Goal: Task Accomplishment & Management: Manage account settings

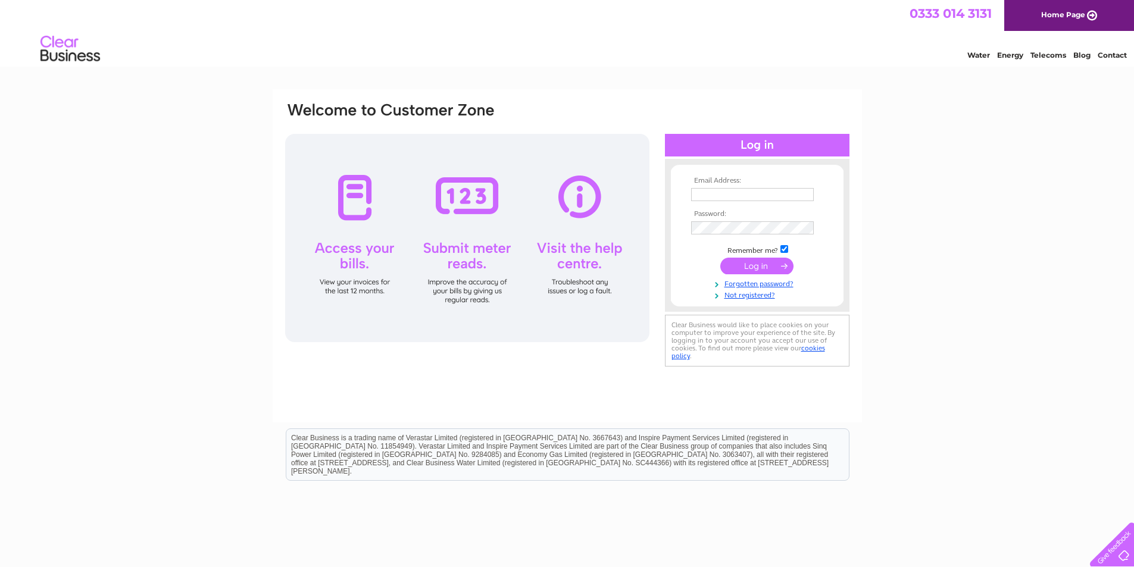
type input "accounts@connectionretail.co.uk"
click at [770, 259] on input "submit" at bounding box center [756, 266] width 73 height 17
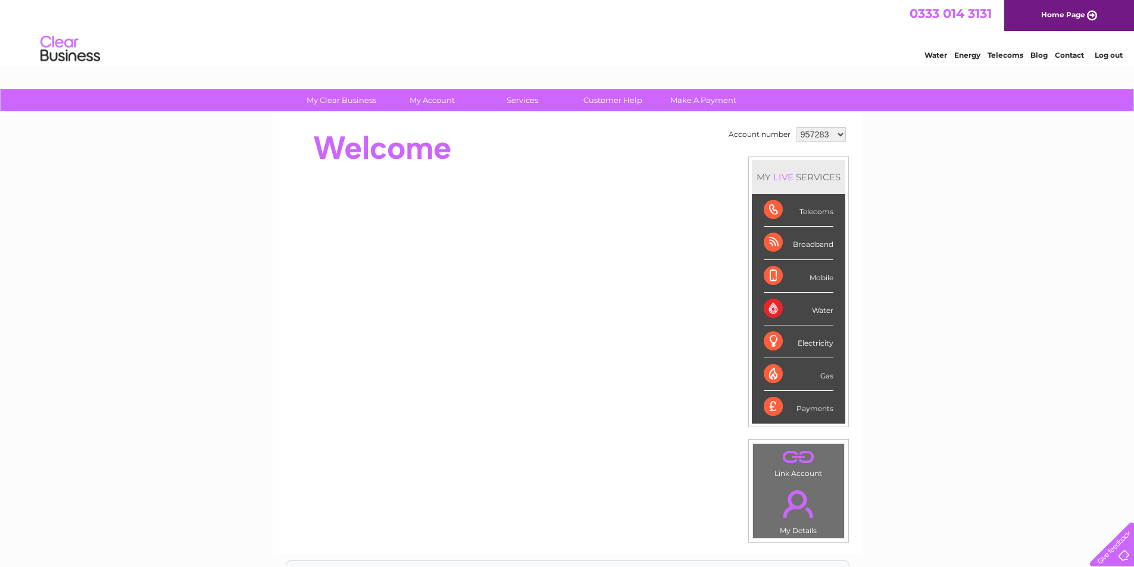
click at [815, 130] on select "957283 1149211" at bounding box center [821, 134] width 49 height 14
select select "1149211"
click at [797, 127] on select "957283 1149211" at bounding box center [821, 134] width 49 height 14
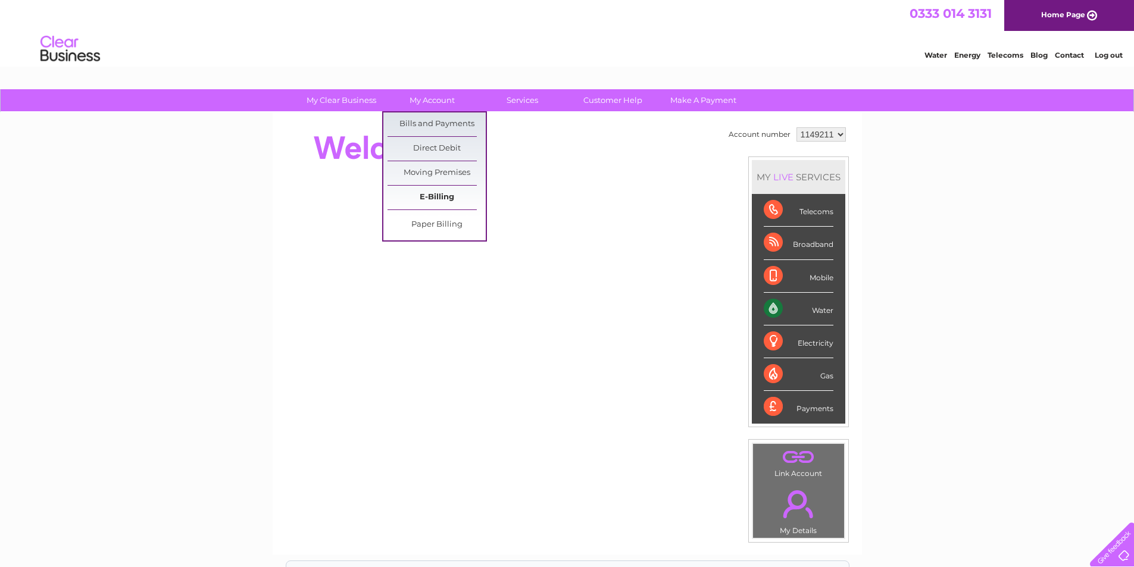
click at [420, 196] on link "E-Billing" at bounding box center [437, 198] width 98 height 24
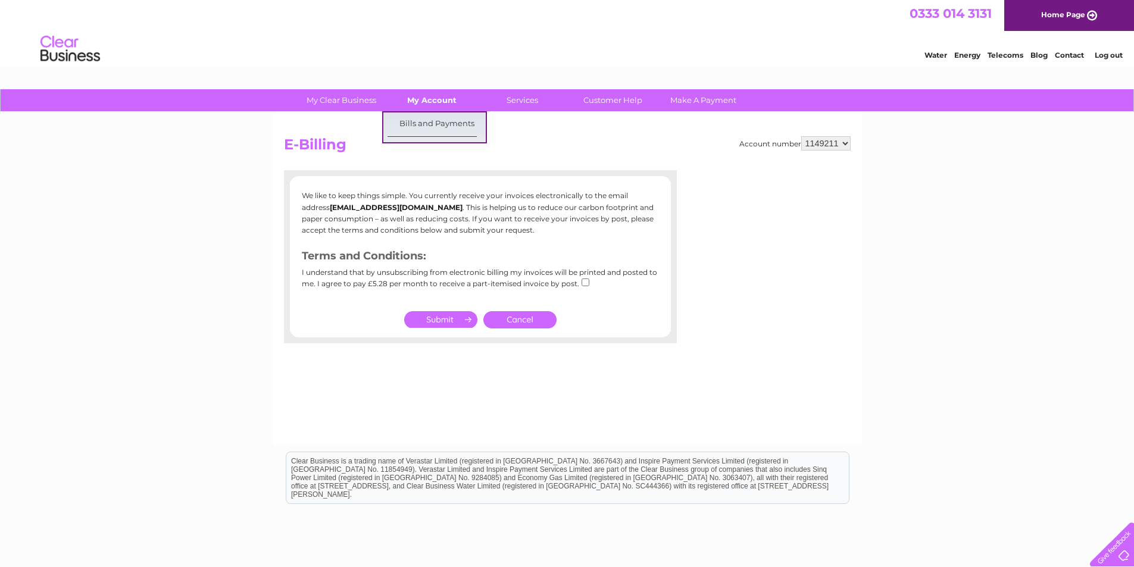
click at [427, 108] on link "My Account" at bounding box center [432, 100] width 98 height 22
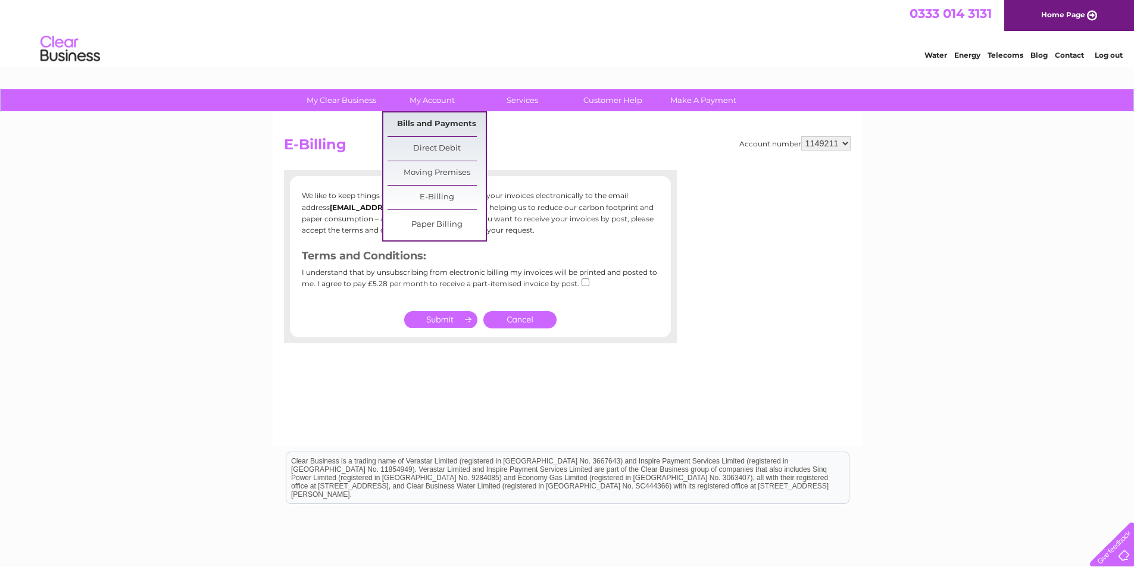
click at [430, 123] on link "Bills and Payments" at bounding box center [437, 125] width 98 height 24
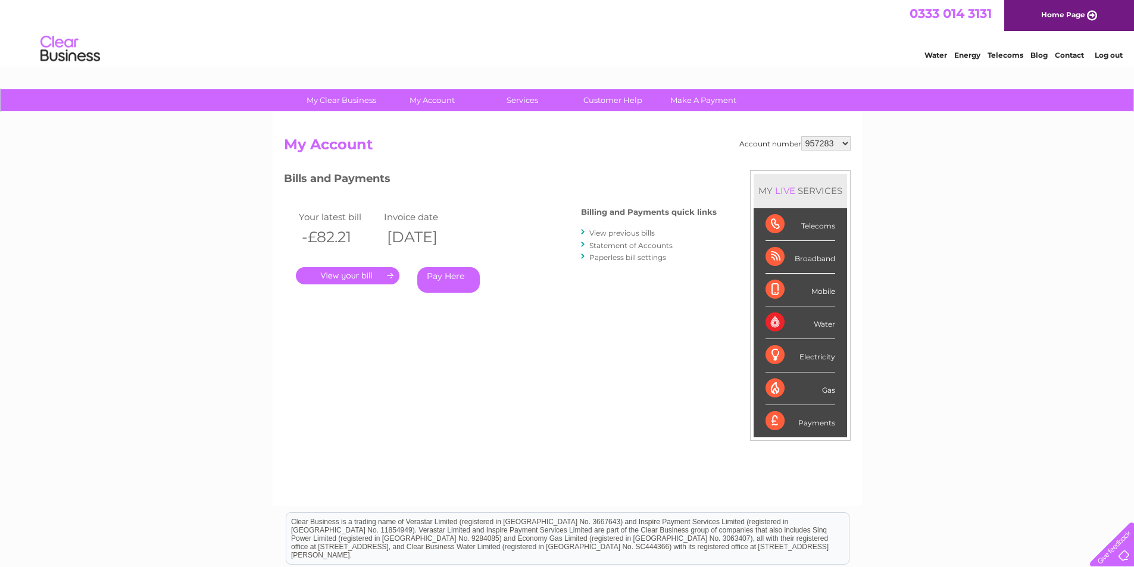
click at [357, 277] on link "." at bounding box center [348, 275] width 104 height 17
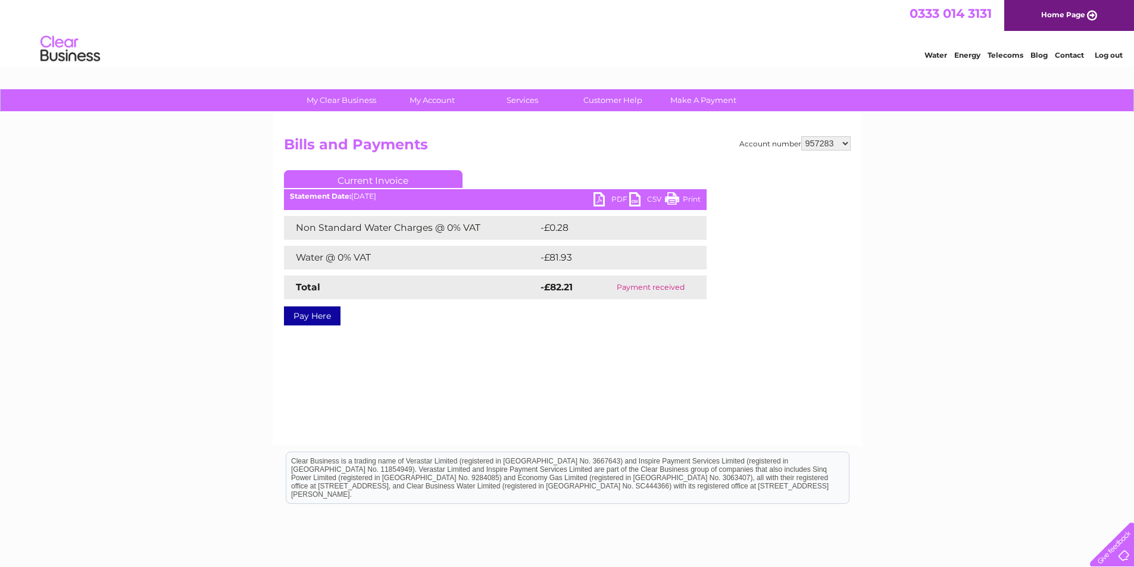
click at [611, 200] on link "PDF" at bounding box center [612, 200] width 36 height 17
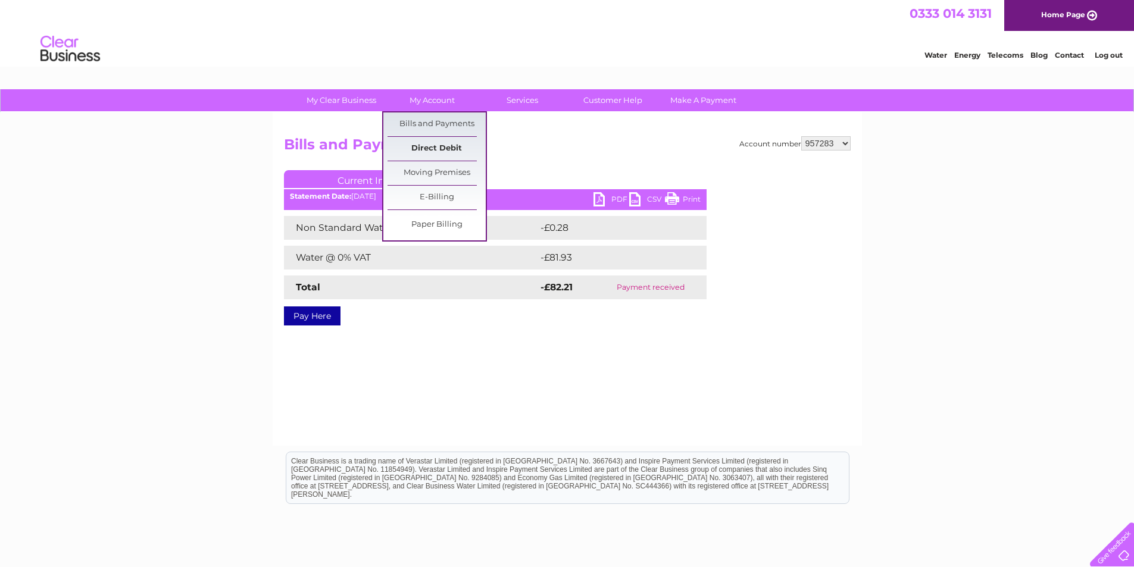
click at [435, 152] on link "Direct Debit" at bounding box center [437, 149] width 98 height 24
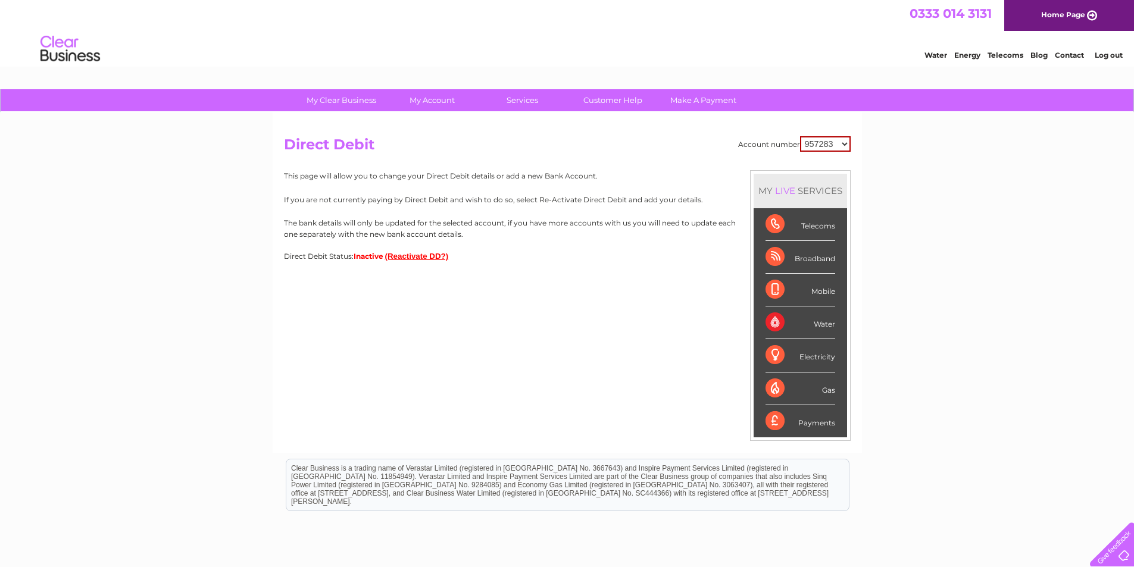
click at [419, 254] on button "(Reactivate DD?)" at bounding box center [417, 256] width 64 height 9
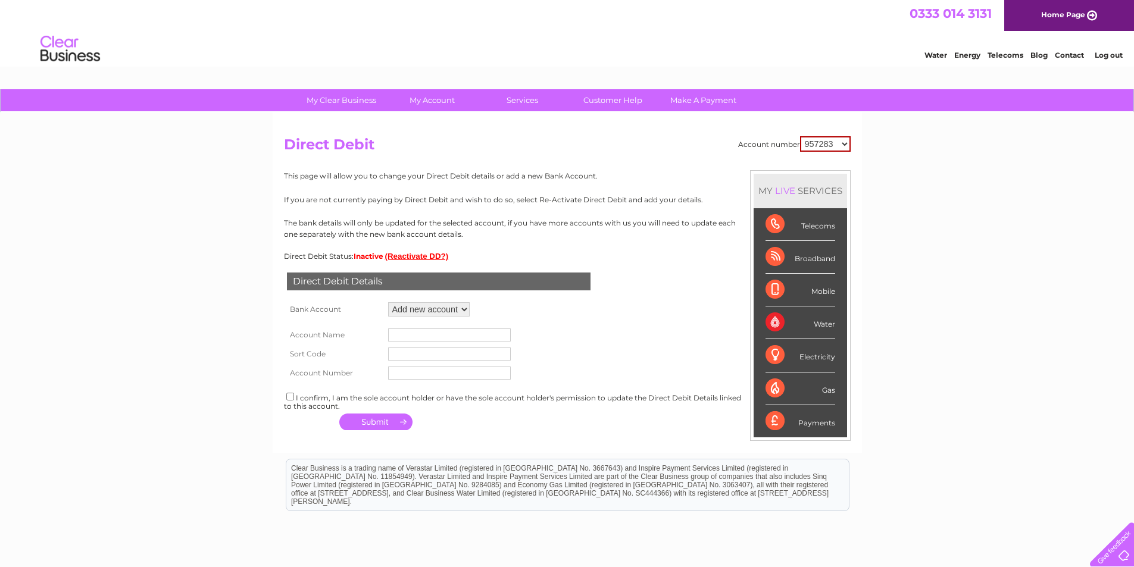
click at [428, 308] on select "Add new account ****6528" at bounding box center [429, 309] width 82 height 14
click at [388, 302] on select "Add new account ****6528" at bounding box center [429, 309] width 82 height 14
click at [424, 338] on input "text" at bounding box center [449, 335] width 123 height 13
type input "Connection Flooring Ltd"
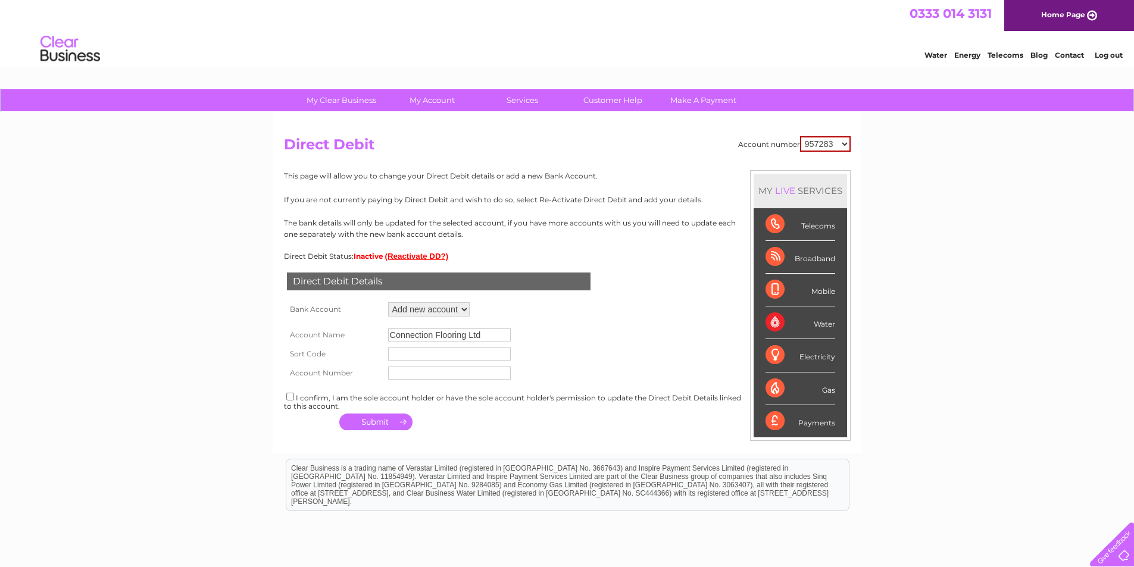
click at [836, 145] on select "957283 1149211" at bounding box center [825, 143] width 51 height 15
select select "1149211"
click at [801, 136] on select "957283 1149211" at bounding box center [825, 143] width 51 height 15
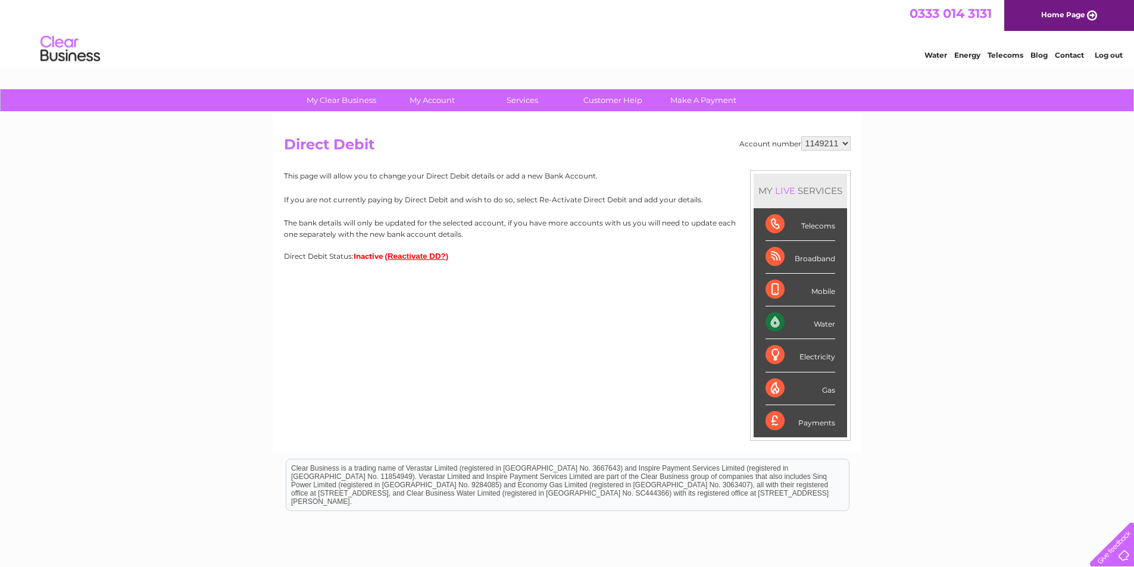
click at [413, 252] on button "(Reactivate DD?)" at bounding box center [417, 256] width 64 height 9
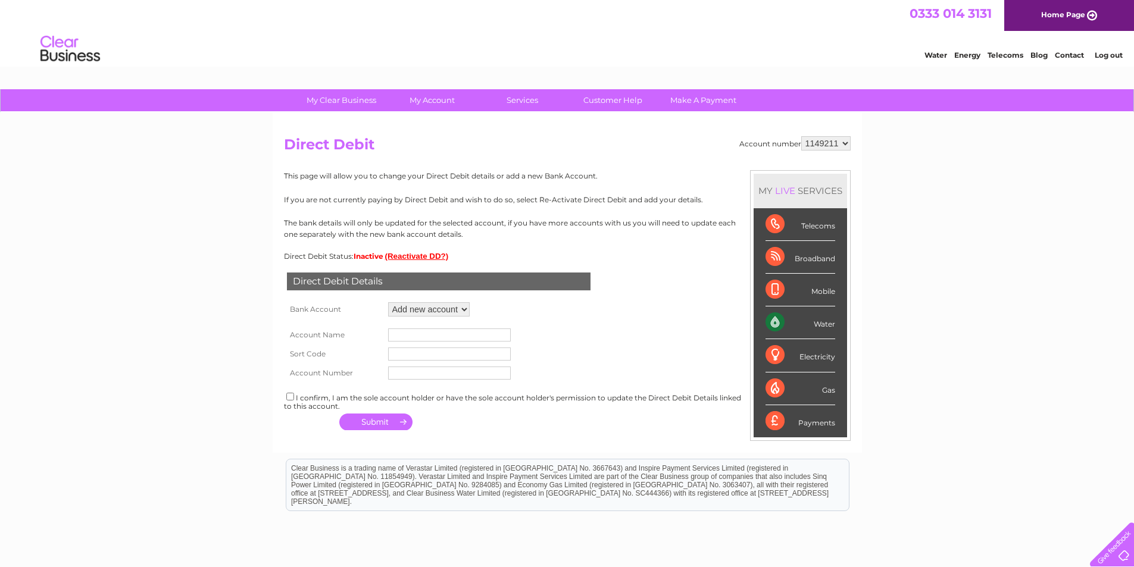
drag, startPoint x: 429, startPoint y: 305, endPoint x: 429, endPoint y: 316, distance: 10.7
click at [429, 307] on select "Add new account" at bounding box center [429, 309] width 82 height 14
click at [388, 302] on select "Add new account" at bounding box center [429, 309] width 82 height 14
click at [420, 335] on input "text" at bounding box center [449, 335] width 123 height 13
type input "Connection Flooring Ltd"
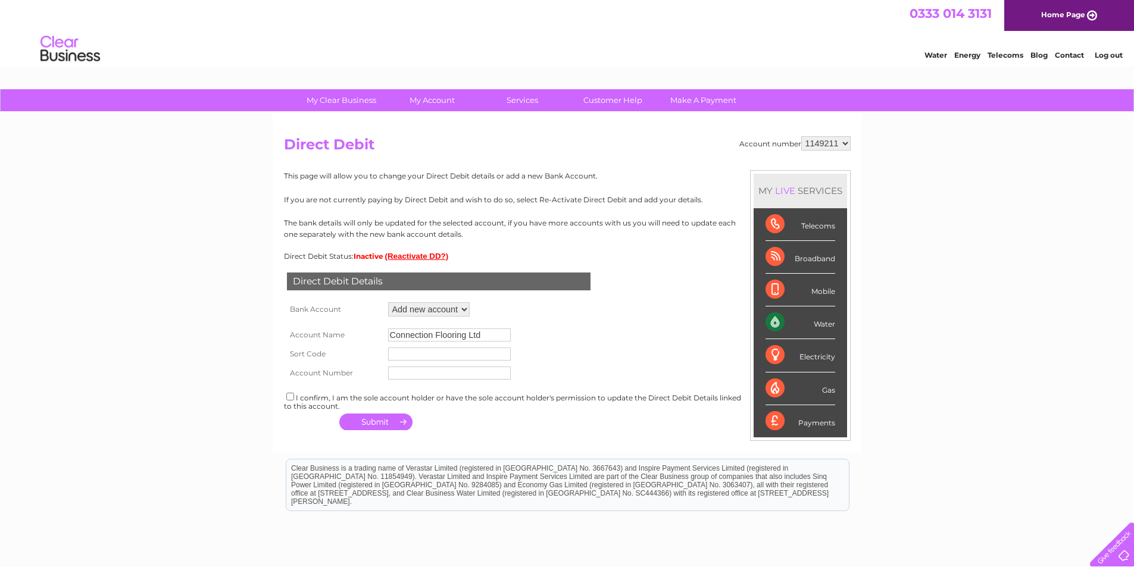
click at [407, 348] on td at bounding box center [449, 354] width 129 height 19
click at [419, 355] on input "text" at bounding box center [449, 354] width 123 height 13
type input "090222"
click at [423, 377] on input "text" at bounding box center [449, 373] width 123 height 13
type input "11197023"
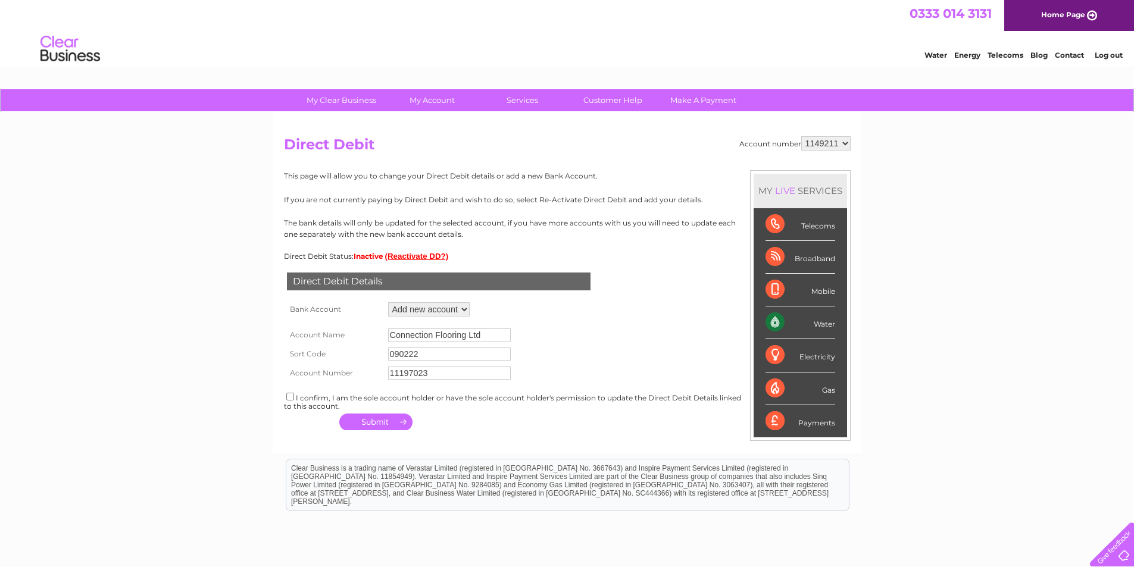
click at [295, 396] on div "I confirm, I am the sole account holder or have the sole account holder's permi…" at bounding box center [567, 401] width 567 height 20
click at [291, 398] on input "checkbox" at bounding box center [290, 397] width 8 height 8
checkbox input "true"
click at [376, 423] on button "button" at bounding box center [375, 422] width 73 height 17
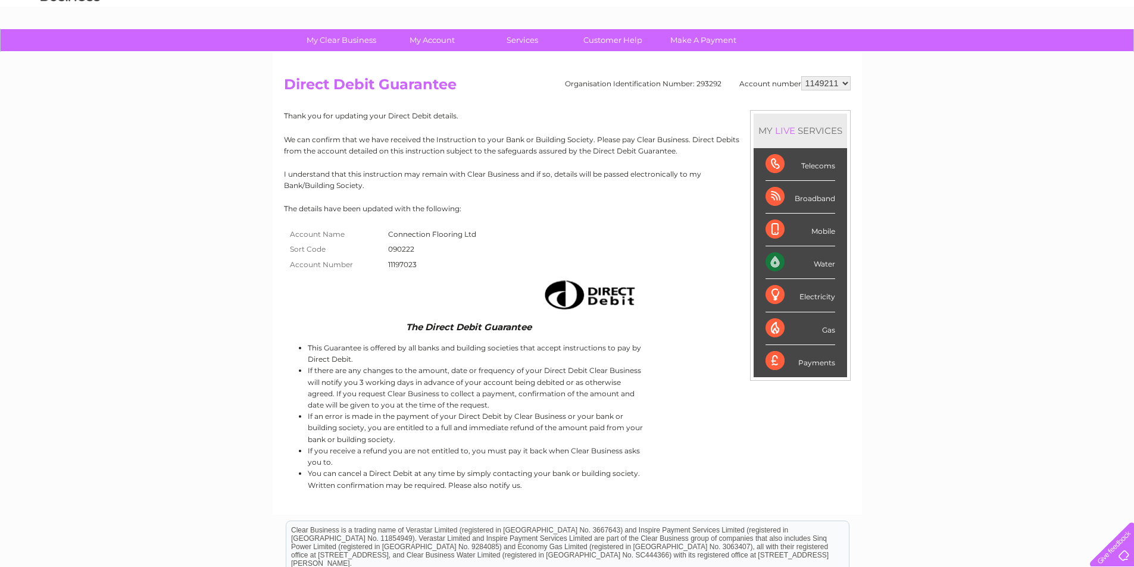
scroll to position [60, 0]
